Goal: Find specific page/section: Find specific page/section

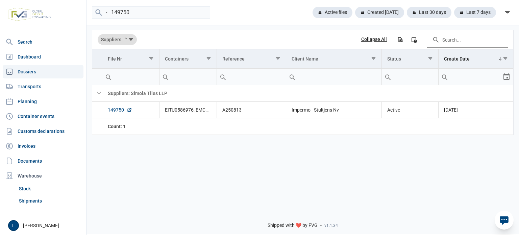
click at [112, 11] on input "- 149750" at bounding box center [151, 12] width 118 height 13
type input "149750"
click at [115, 111] on link "149750" at bounding box center [120, 109] width 24 height 7
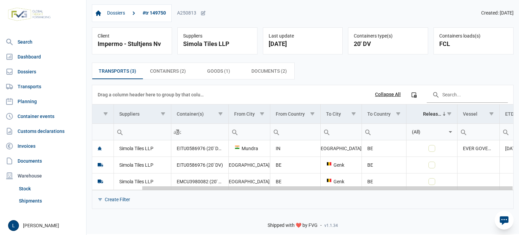
scroll to position [0, 56]
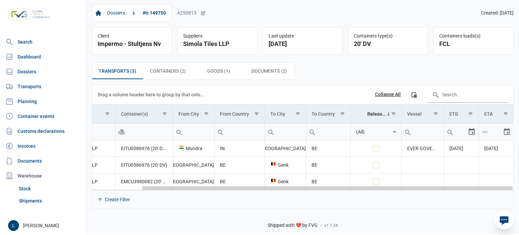
drag, startPoint x: 292, startPoint y: 189, endPoint x: 465, endPoint y: 180, distance: 173.6
click at [465, 180] on body "For evaluation purposes only. Redistribution prohibited. Please register an exi…" at bounding box center [259, 105] width 519 height 235
